Goal: Check status: Check status

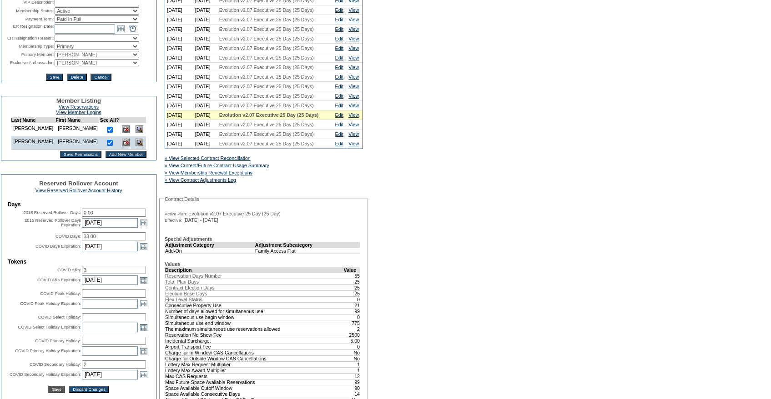
click at [73, 187] on span "Reserved Rollover Account" at bounding box center [78, 183] width 79 height 7
click at [73, 193] on link "View Reserved Rollover Account History" at bounding box center [78, 190] width 87 height 5
